Goal: Check status: Check status

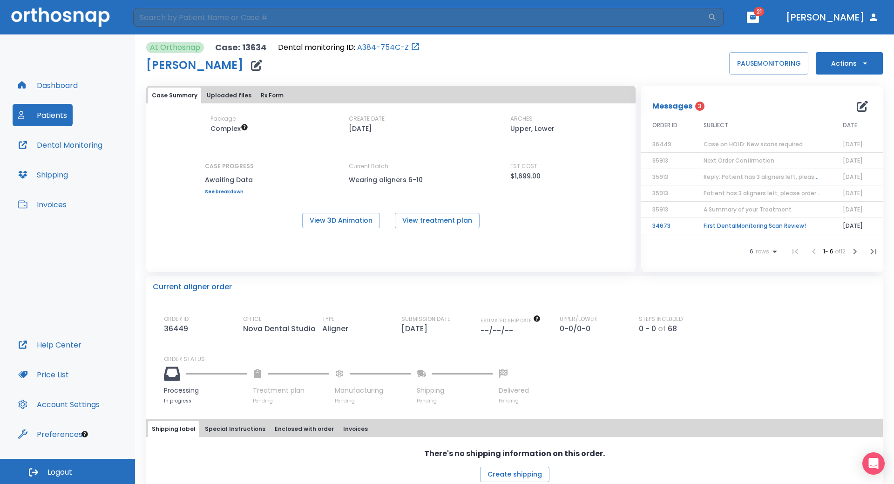
click at [59, 112] on button "Patients" at bounding box center [43, 115] width 60 height 22
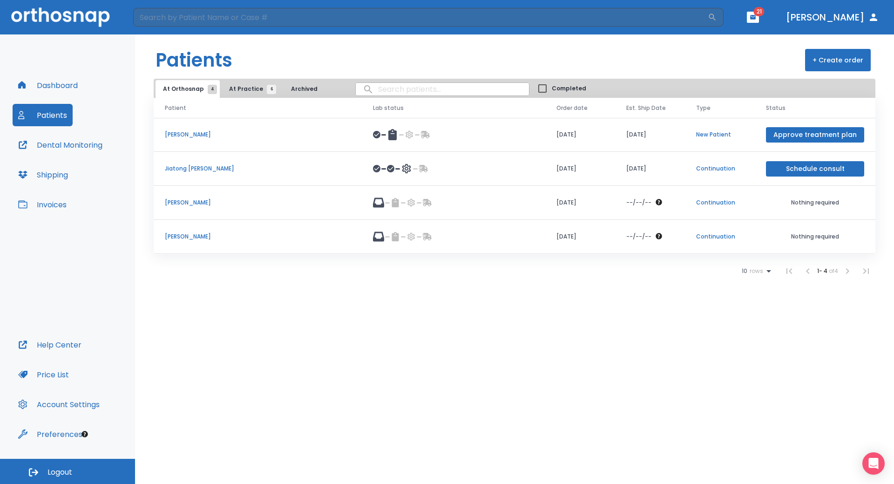
click at [225, 88] on button "At Practice 6" at bounding box center [250, 89] width 57 height 18
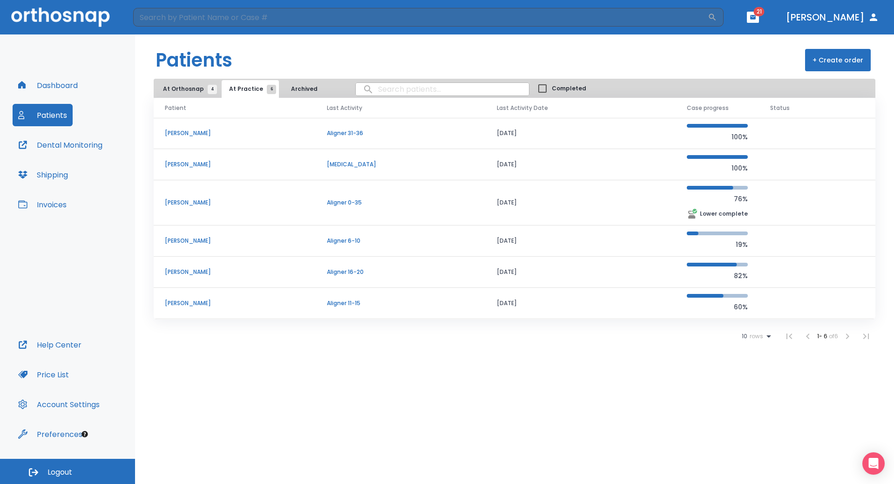
click at [173, 297] on td "[PERSON_NAME]" at bounding box center [235, 303] width 162 height 31
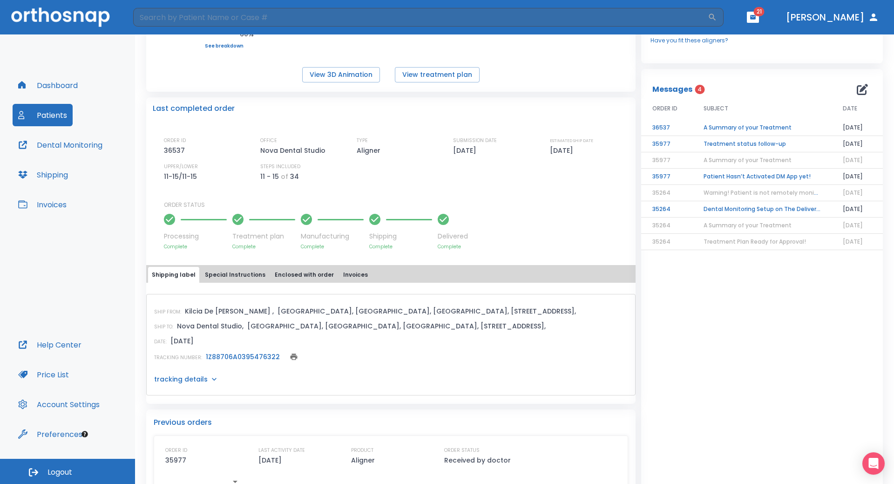
scroll to position [186, 0]
